Goal: Information Seeking & Learning: Learn about a topic

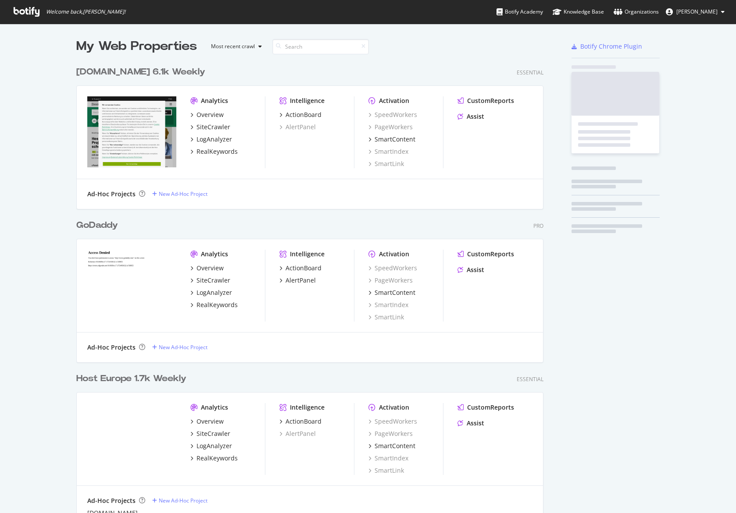
scroll to position [513, 736]
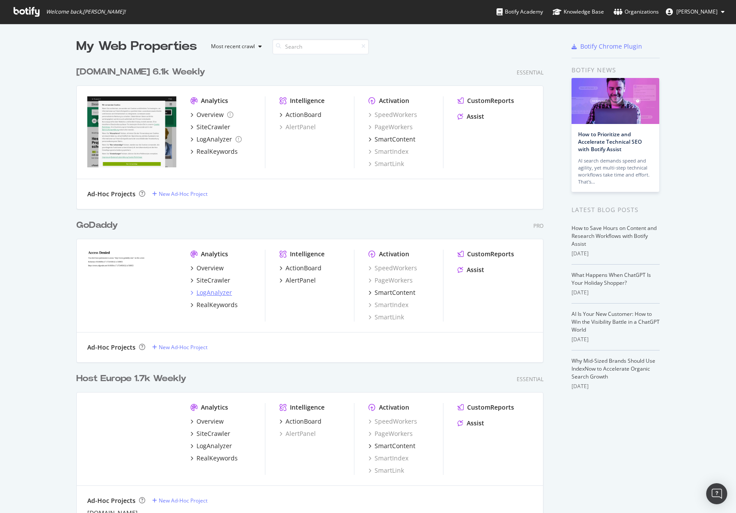
click at [222, 294] on div "LogAnalyzer" at bounding box center [214, 292] width 36 height 9
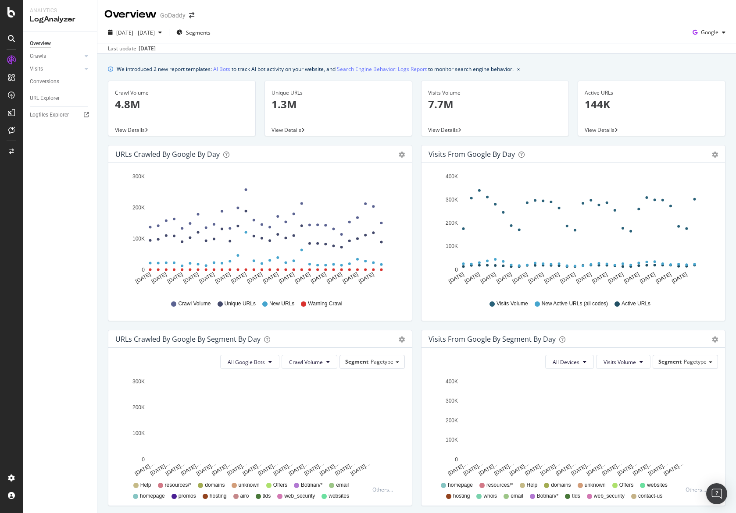
scroll to position [2, 0]
